Goal: Task Accomplishment & Management: Use online tool/utility

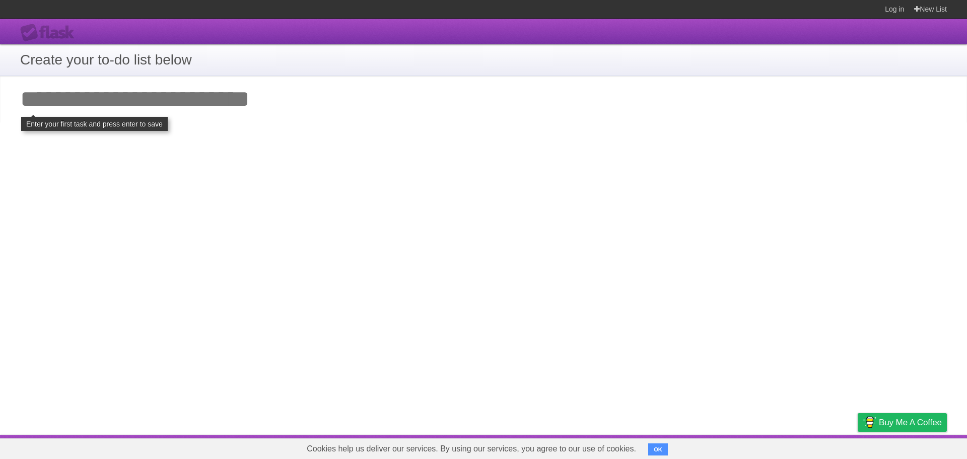
click at [662, 446] on button "OK" at bounding box center [658, 449] width 20 height 12
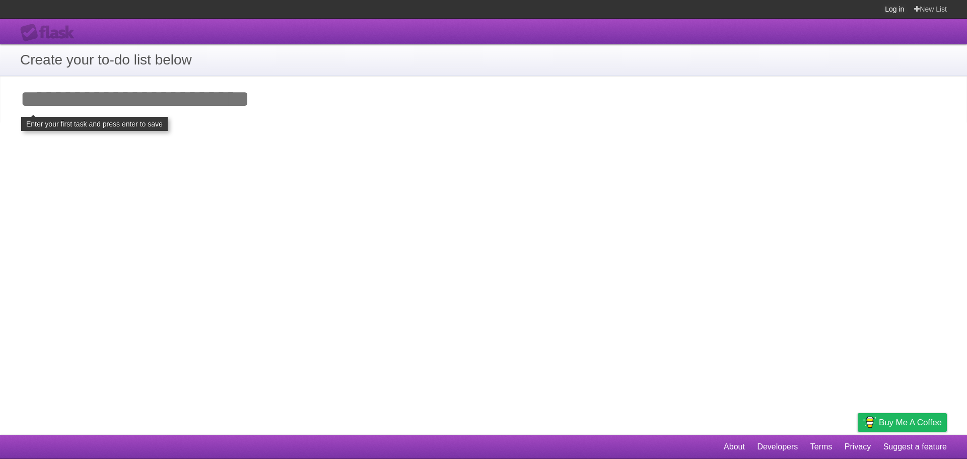
click at [891, 11] on link "Log in" at bounding box center [894, 9] width 19 height 18
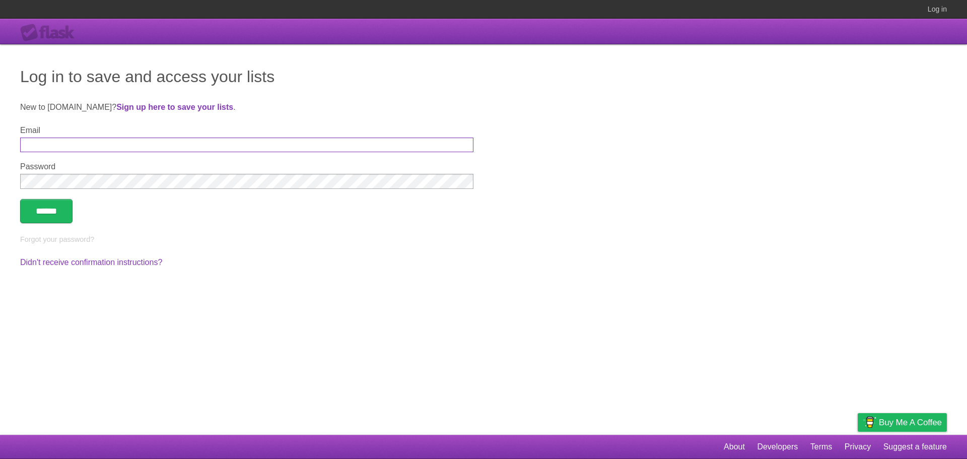
click at [115, 148] on input "Email" at bounding box center [246, 144] width 453 height 15
click at [939, 10] on link "Log in" at bounding box center [936, 9] width 19 height 18
click at [39, 49] on div "Log in to save and access your lists New to [DOMAIN_NAME]? Sign up here to save…" at bounding box center [483, 239] width 967 height 390
click at [43, 39] on div "Flask" at bounding box center [50, 33] width 60 height 18
